Goal: Task Accomplishment & Management: Manage account settings

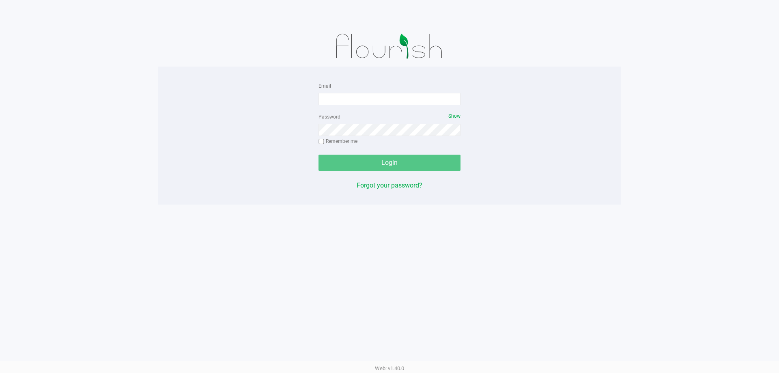
click at [401, 92] on div "Email" at bounding box center [389, 93] width 142 height 24
click at [388, 98] on input "Email" at bounding box center [389, 99] width 142 height 12
type input "[EMAIL_ADDRESS][DOMAIN_NAME]"
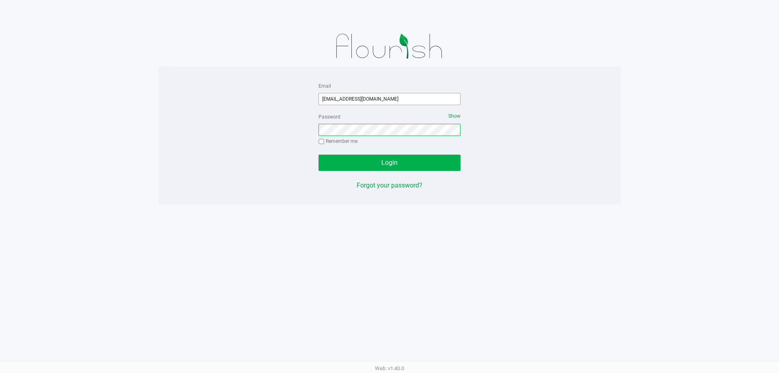
click at [318, 155] on button "Login" at bounding box center [389, 163] width 142 height 16
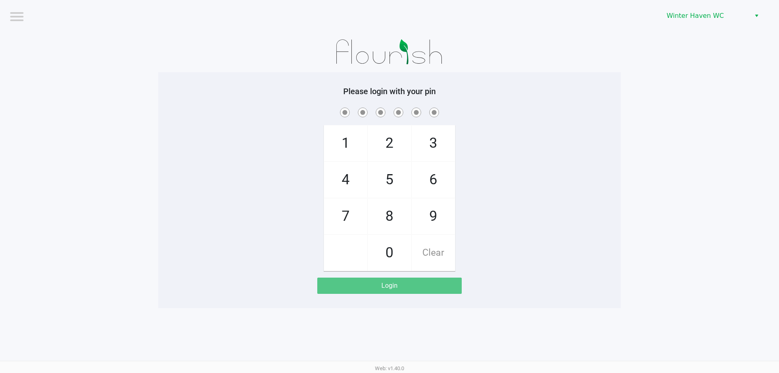
click at [346, 147] on span "1" at bounding box center [345, 143] width 43 height 36
checkbox input "true"
click at [425, 179] on span "6" at bounding box center [433, 180] width 43 height 36
checkbox input "true"
click at [344, 181] on span "4" at bounding box center [345, 180] width 43 height 36
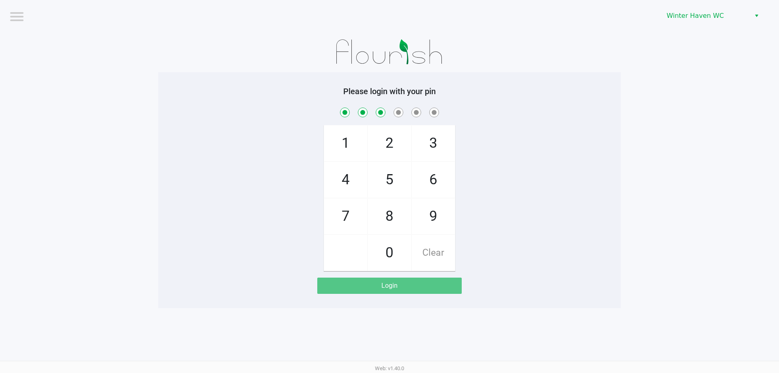
checkbox input "true"
click at [390, 246] on span "0" at bounding box center [389, 253] width 43 height 36
checkbox input "true"
click at [390, 246] on span "0" at bounding box center [389, 253] width 43 height 36
checkbox input "true"
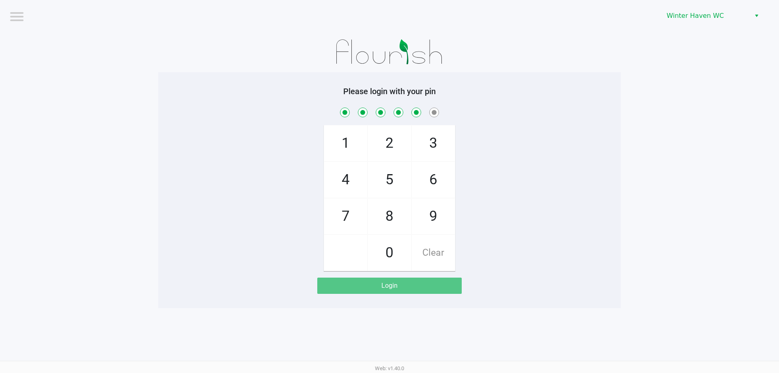
click at [439, 181] on span "6" at bounding box center [433, 180] width 43 height 36
checkbox input "true"
